Goal: Task Accomplishment & Management: Use online tool/utility

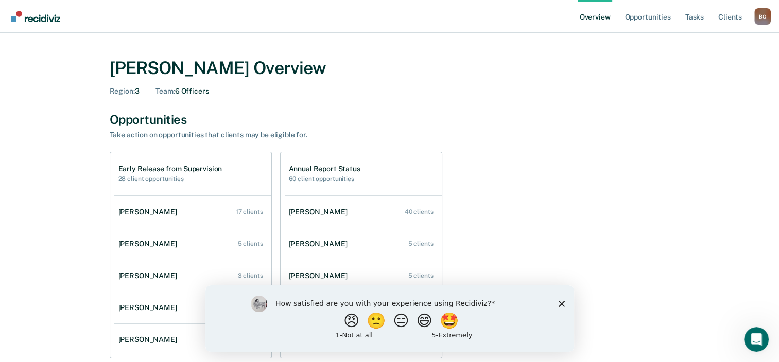
click at [561, 305] on icon "Close survey" at bounding box center [561, 304] width 6 height 6
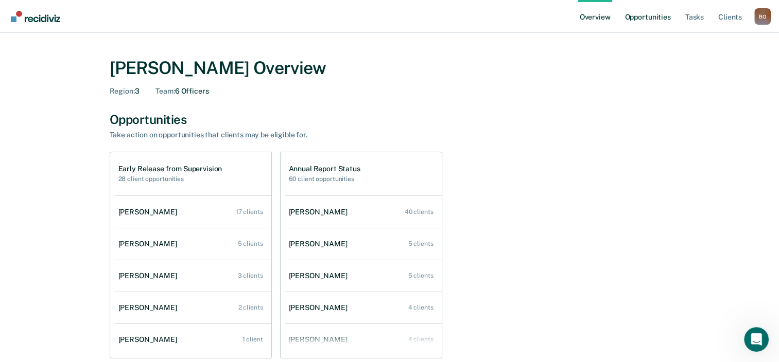
click at [646, 14] on link "Opportunities" at bounding box center [647, 16] width 50 height 33
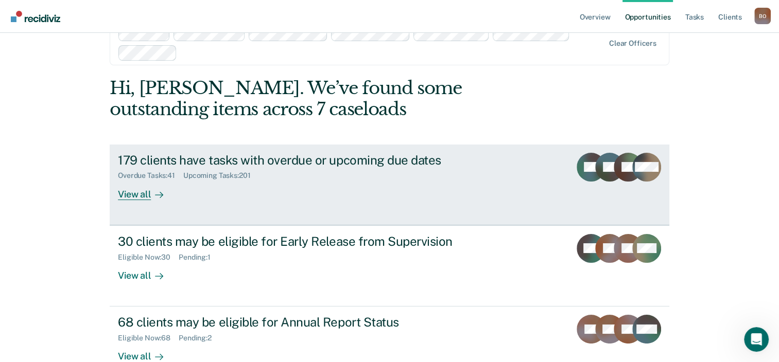
scroll to position [51, 0]
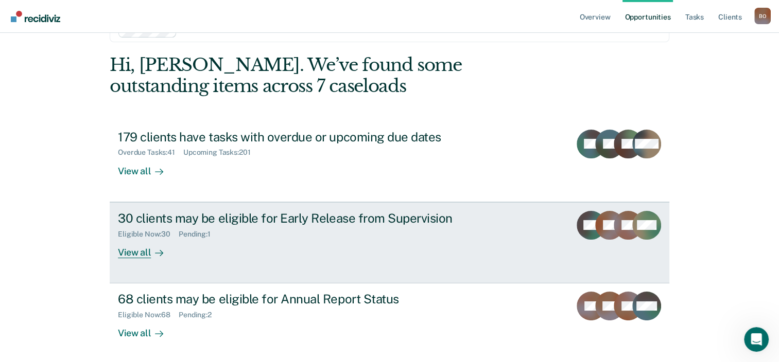
click at [128, 250] on div "View all" at bounding box center [147, 248] width 58 height 20
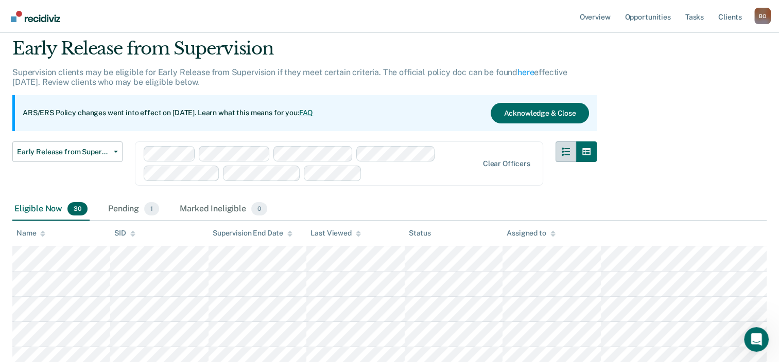
scroll to position [51, 0]
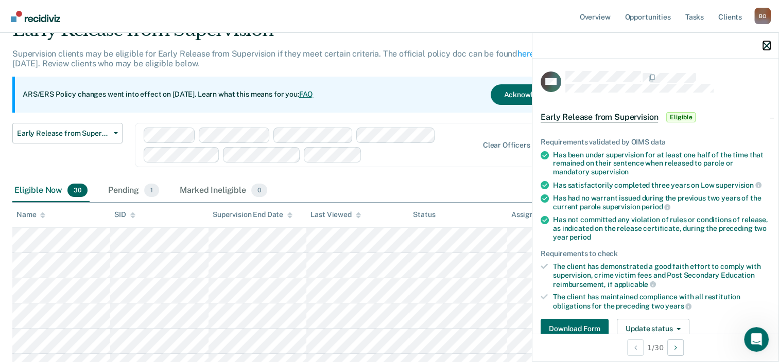
click at [764, 47] on icon "button" at bounding box center [766, 45] width 7 height 7
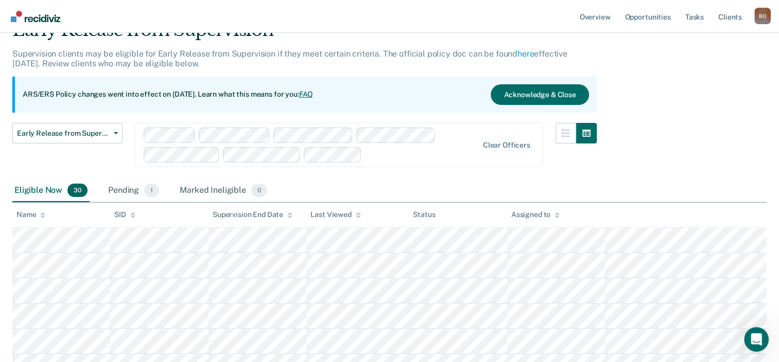
click at [534, 215] on div "Assigned to" at bounding box center [535, 214] width 48 height 9
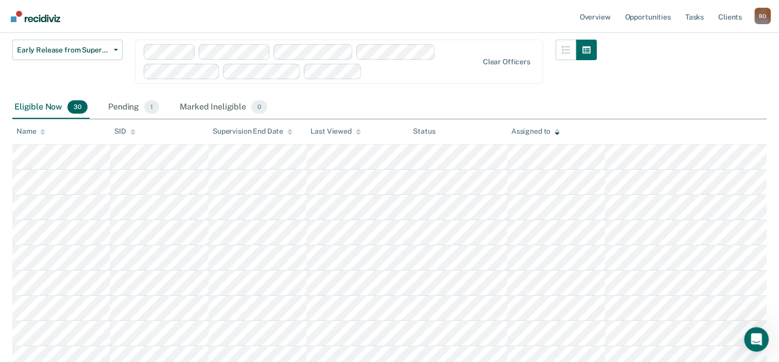
scroll to position [138, 0]
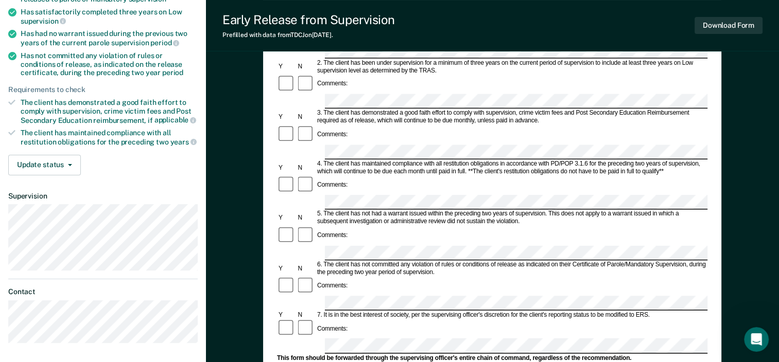
scroll to position [176, 0]
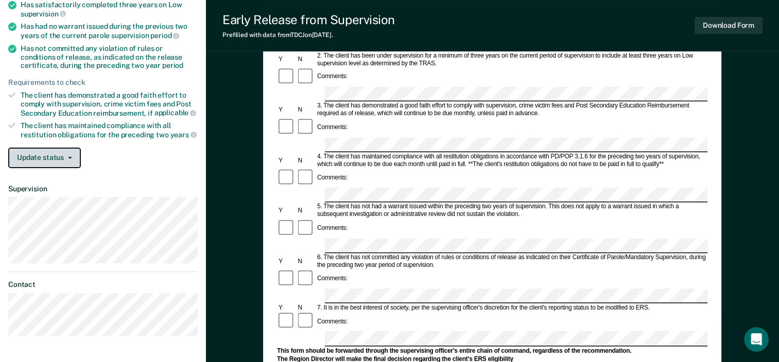
click at [56, 156] on button "Update status" at bounding box center [44, 158] width 73 height 21
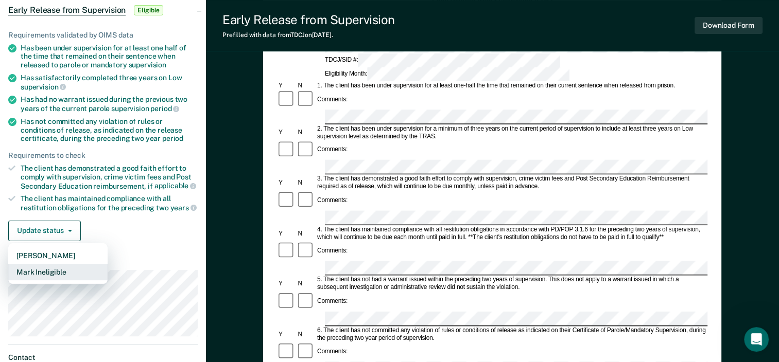
scroll to position [51, 0]
